Goal: Register for event/course

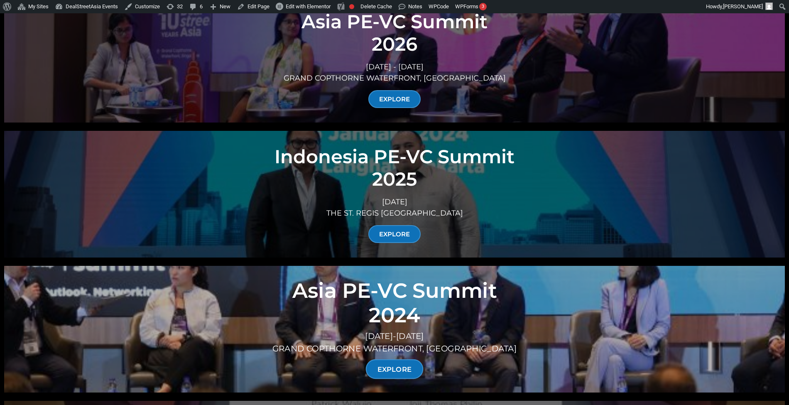
scroll to position [3211, 0]
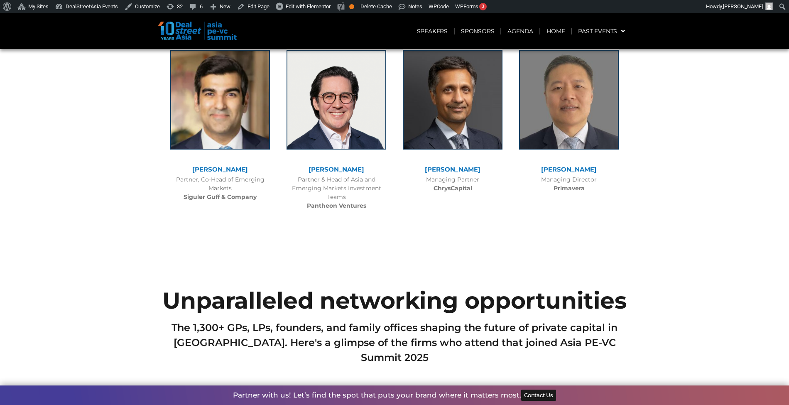
scroll to position [3224, 0]
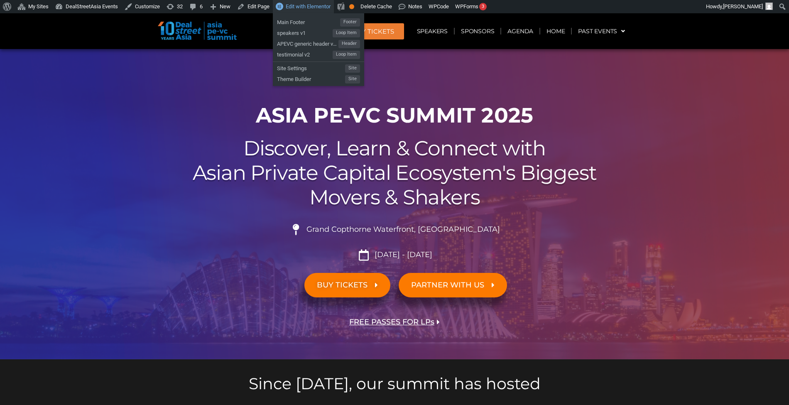
click at [281, 7] on link "Edit with Elementor" at bounding box center [303, 6] width 61 height 13
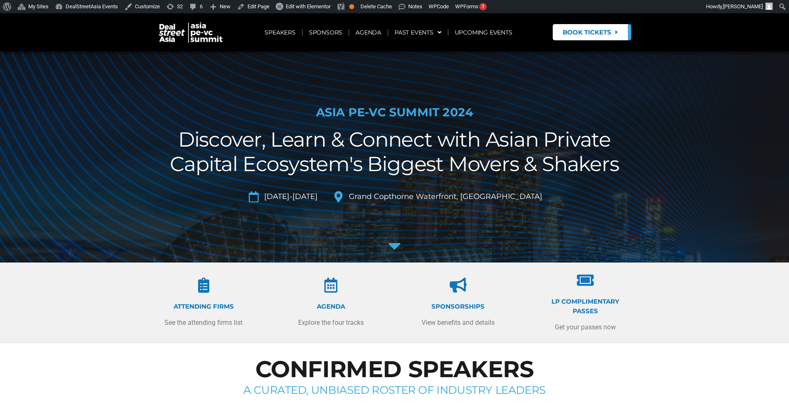
scroll to position [72, 0]
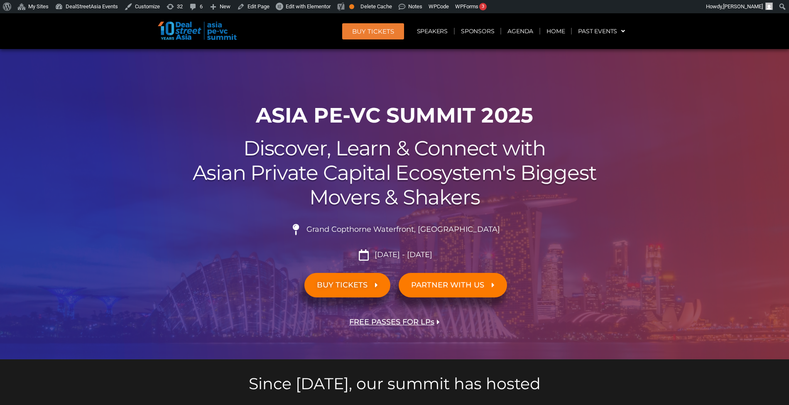
click at [415, 252] on span "Sept 10 - 11, 2025" at bounding box center [402, 254] width 60 height 9
copy div "Sept 10 - 11, 2025"
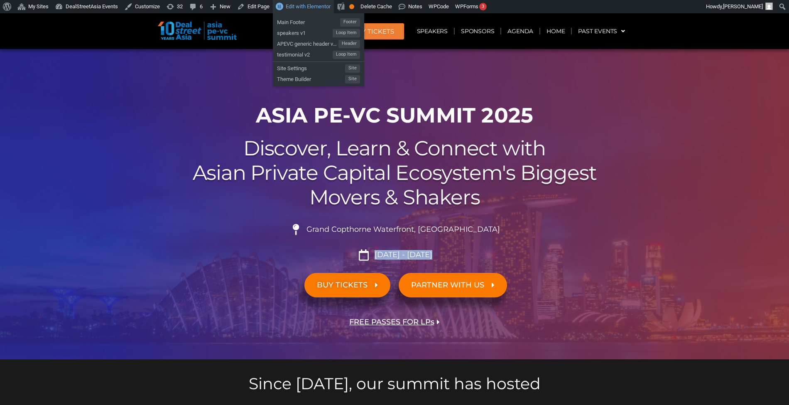
click at [296, 5] on span "Edit with Elementor" at bounding box center [308, 6] width 45 height 6
